Goal: Navigation & Orientation: Find specific page/section

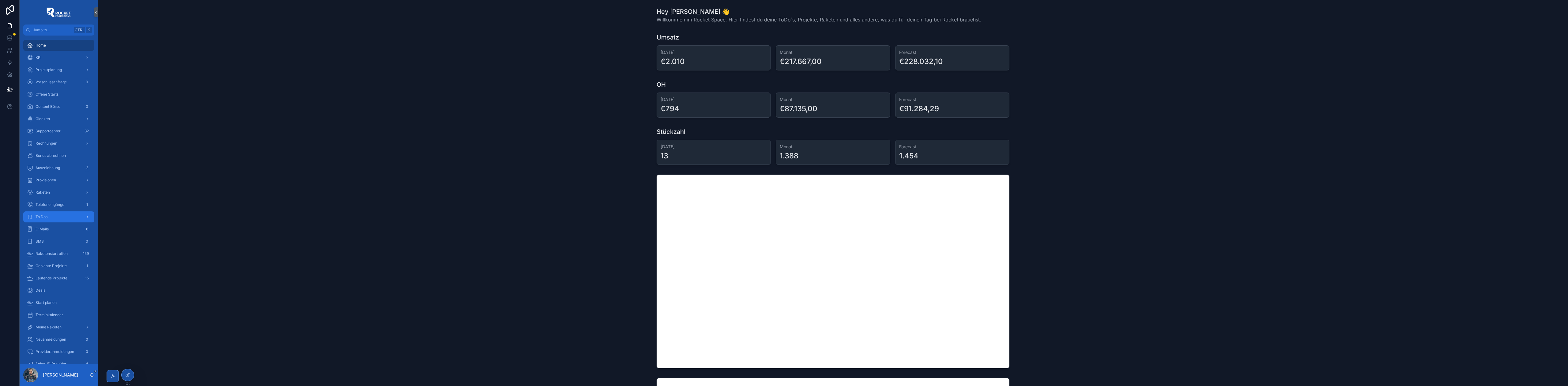
click at [57, 213] on div "To Dos" at bounding box center [58, 217] width 64 height 10
